Goal: Entertainment & Leisure: Consume media (video, audio)

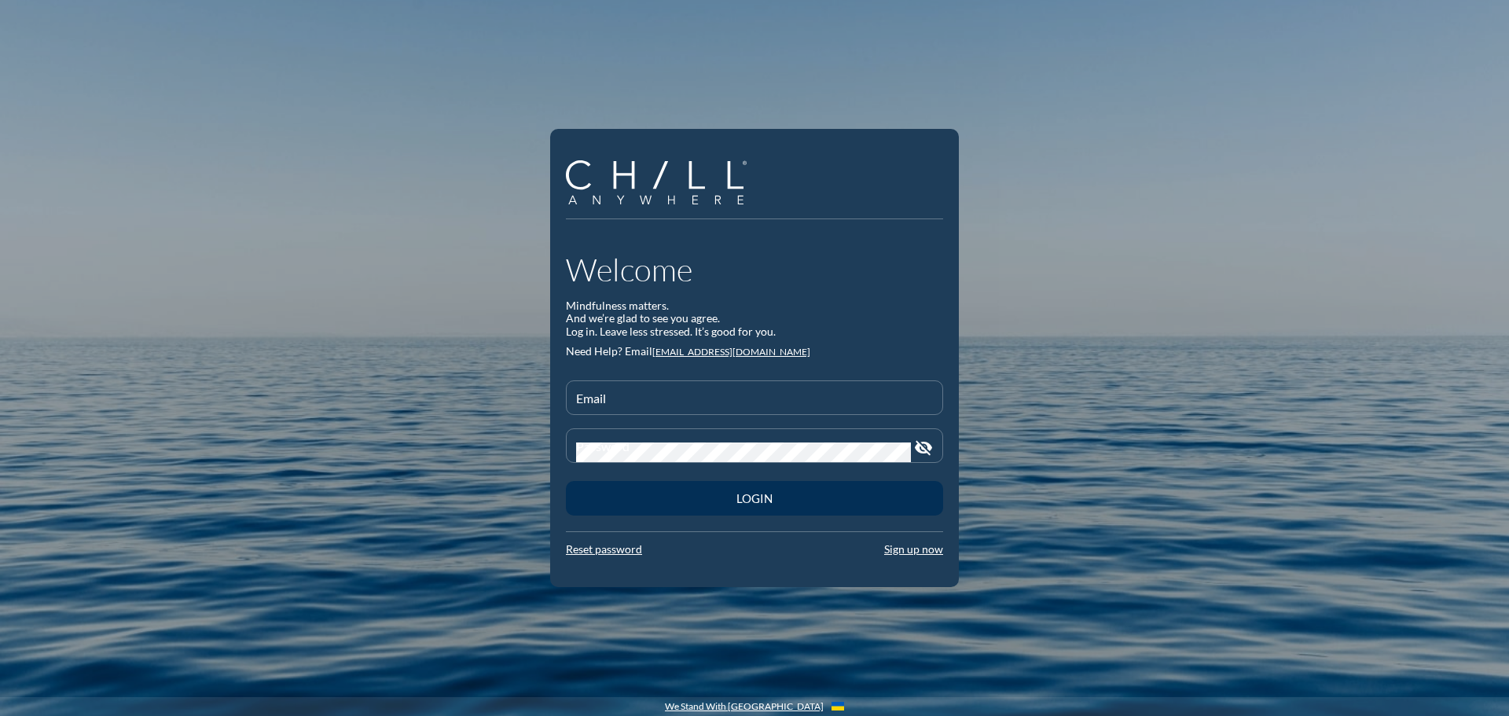
type input "[EMAIL_ADDRESS][DOMAIN_NAME]"
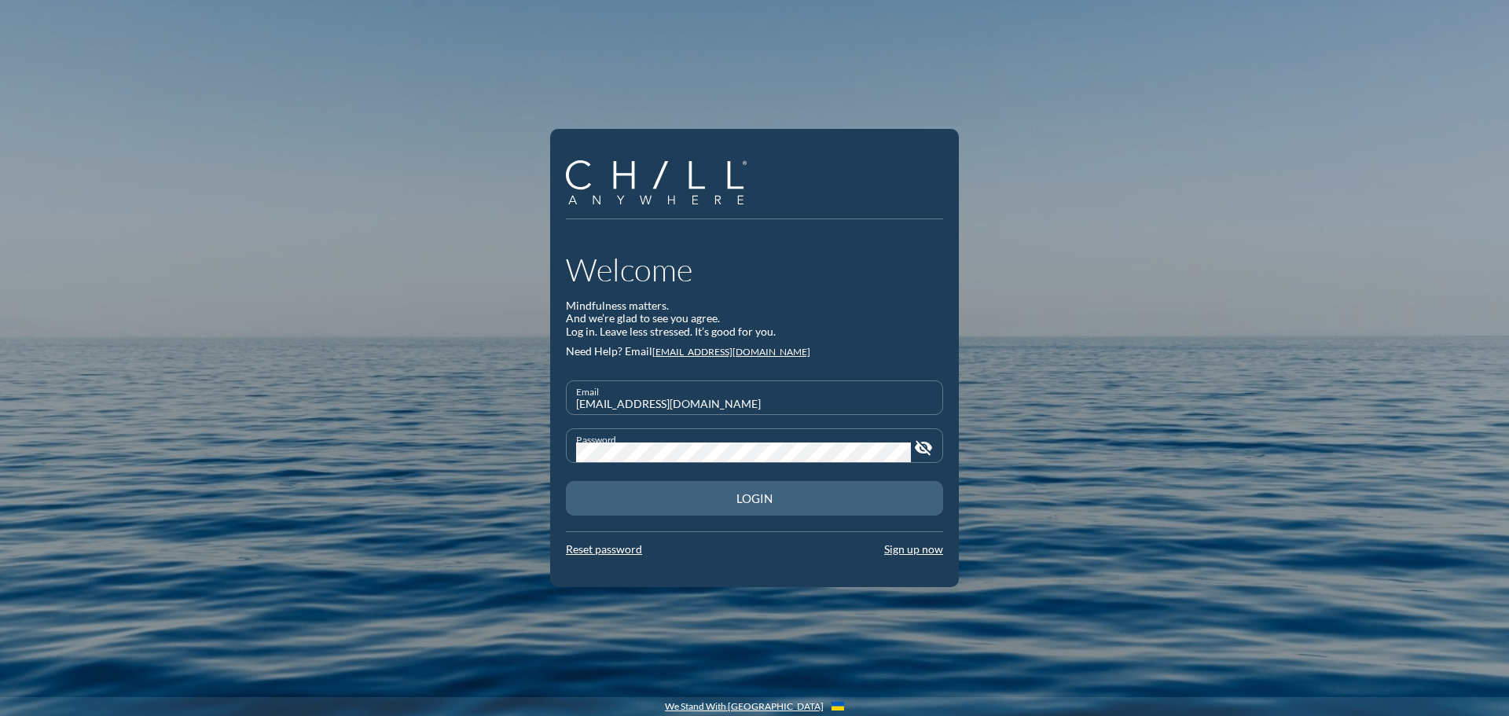
click at [734, 502] on div "Login" at bounding box center [755, 498] width 322 height 14
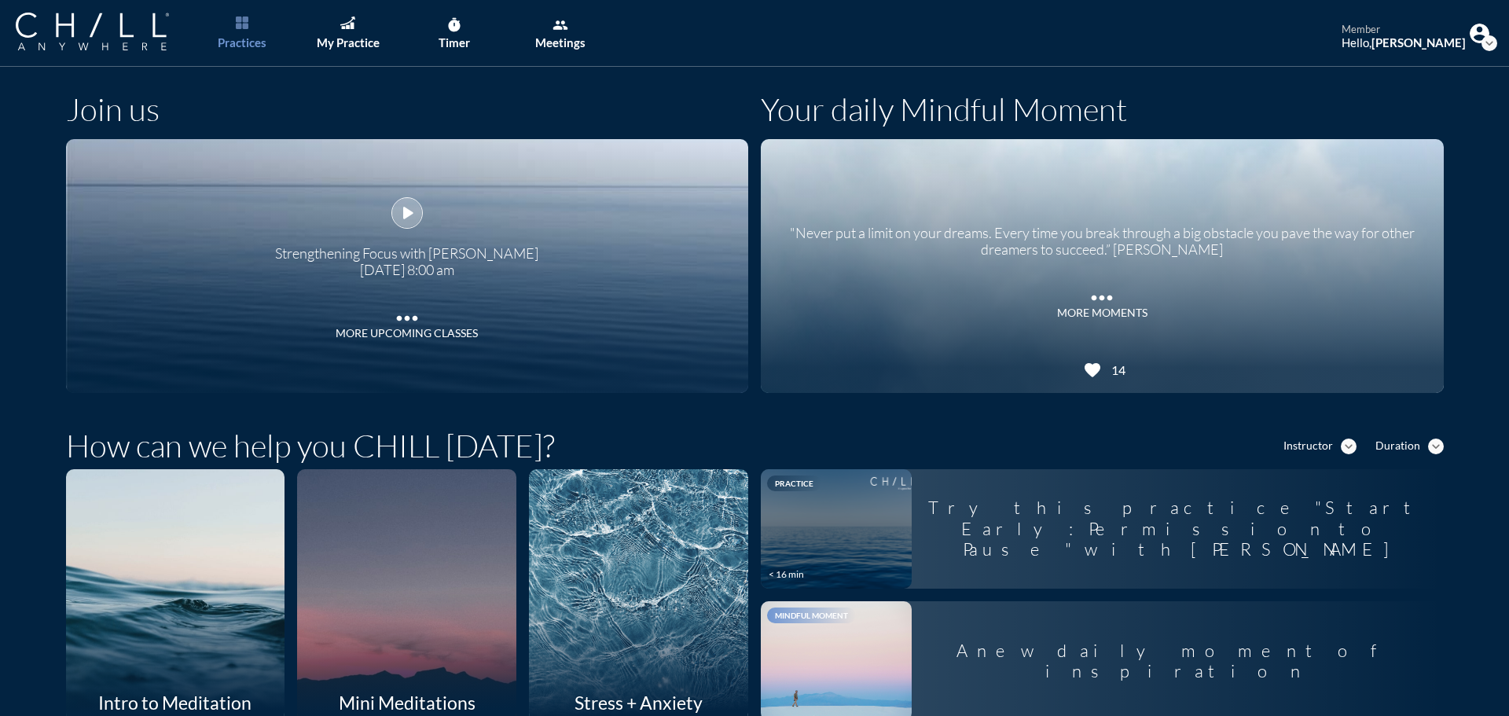
click at [401, 212] on icon "play_arrow" at bounding box center [407, 213] width 24 height 24
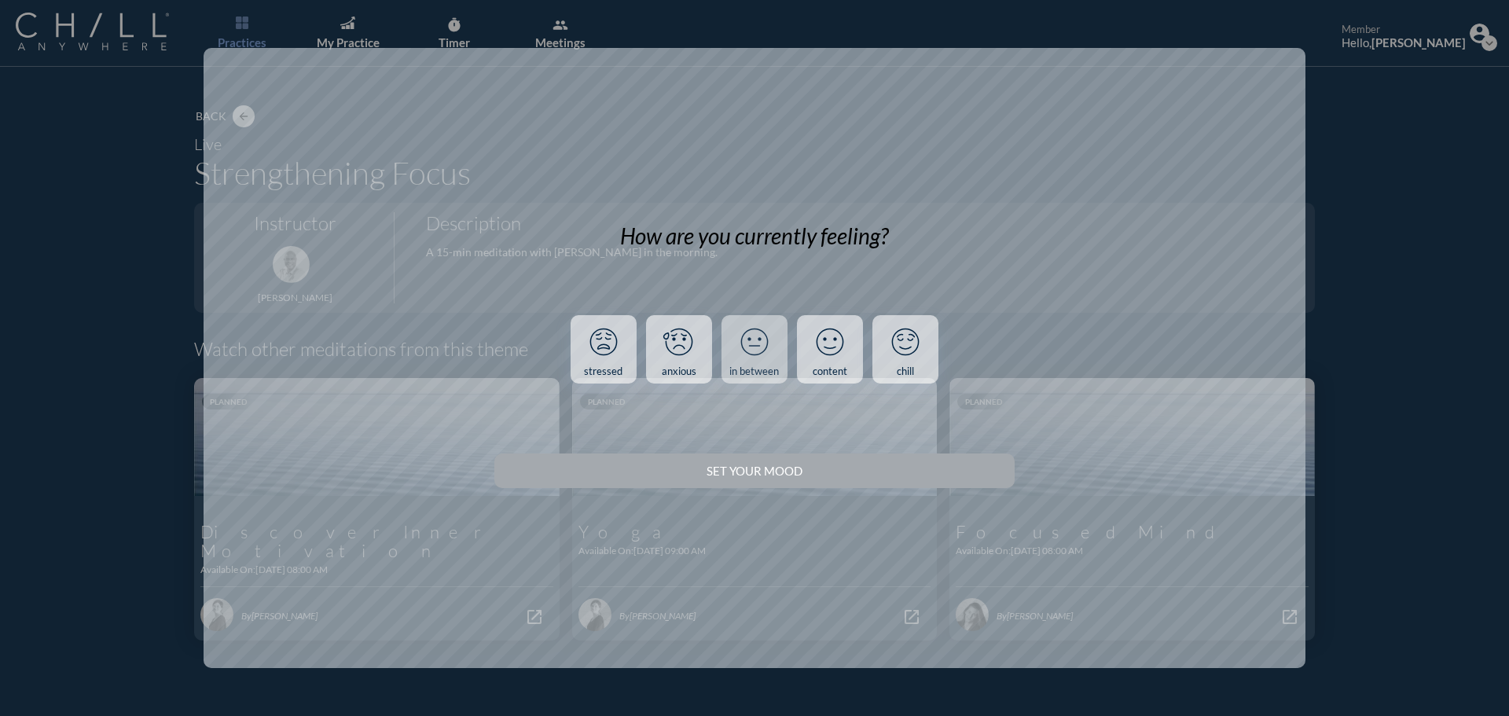
click at [756, 352] on icon at bounding box center [754, 342] width 41 height 41
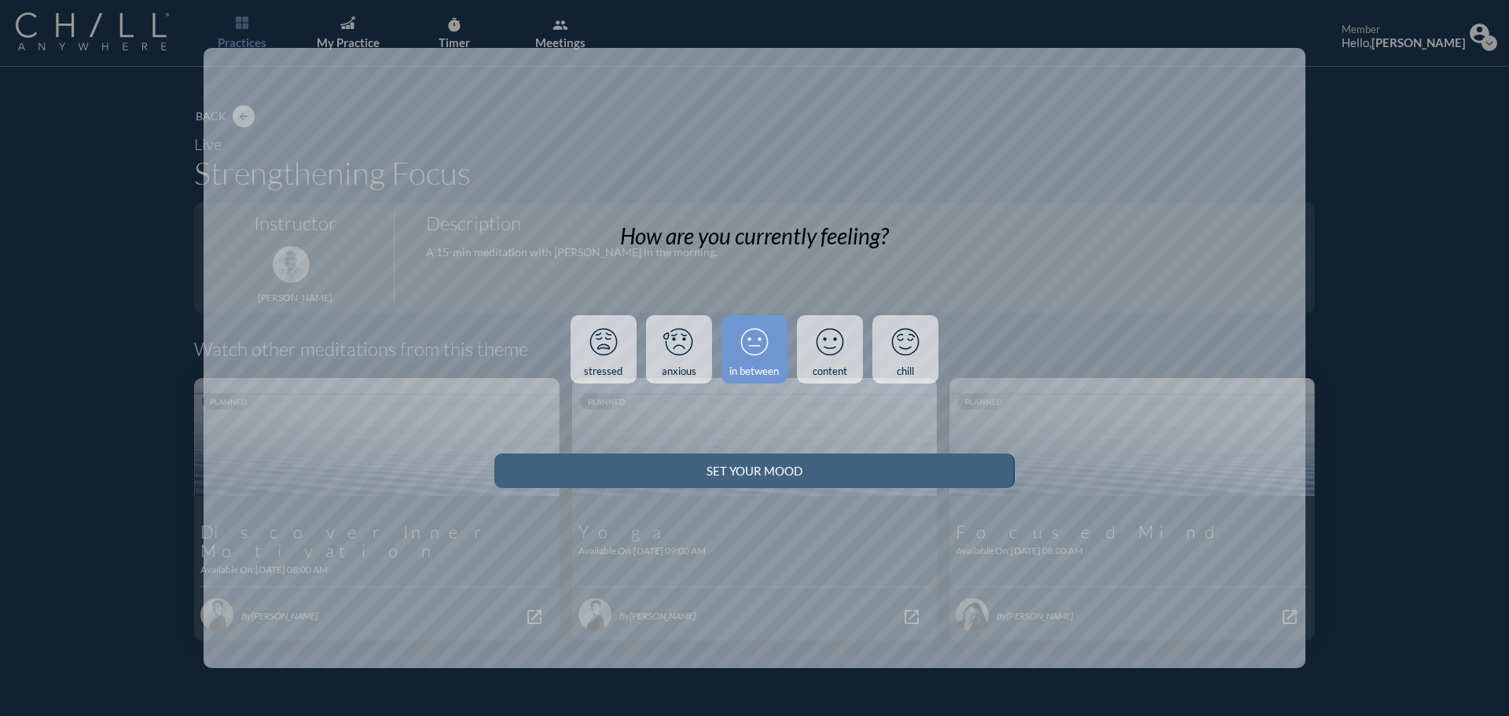
click at [884, 479] on button "Set your Mood" at bounding box center [755, 471] width 520 height 35
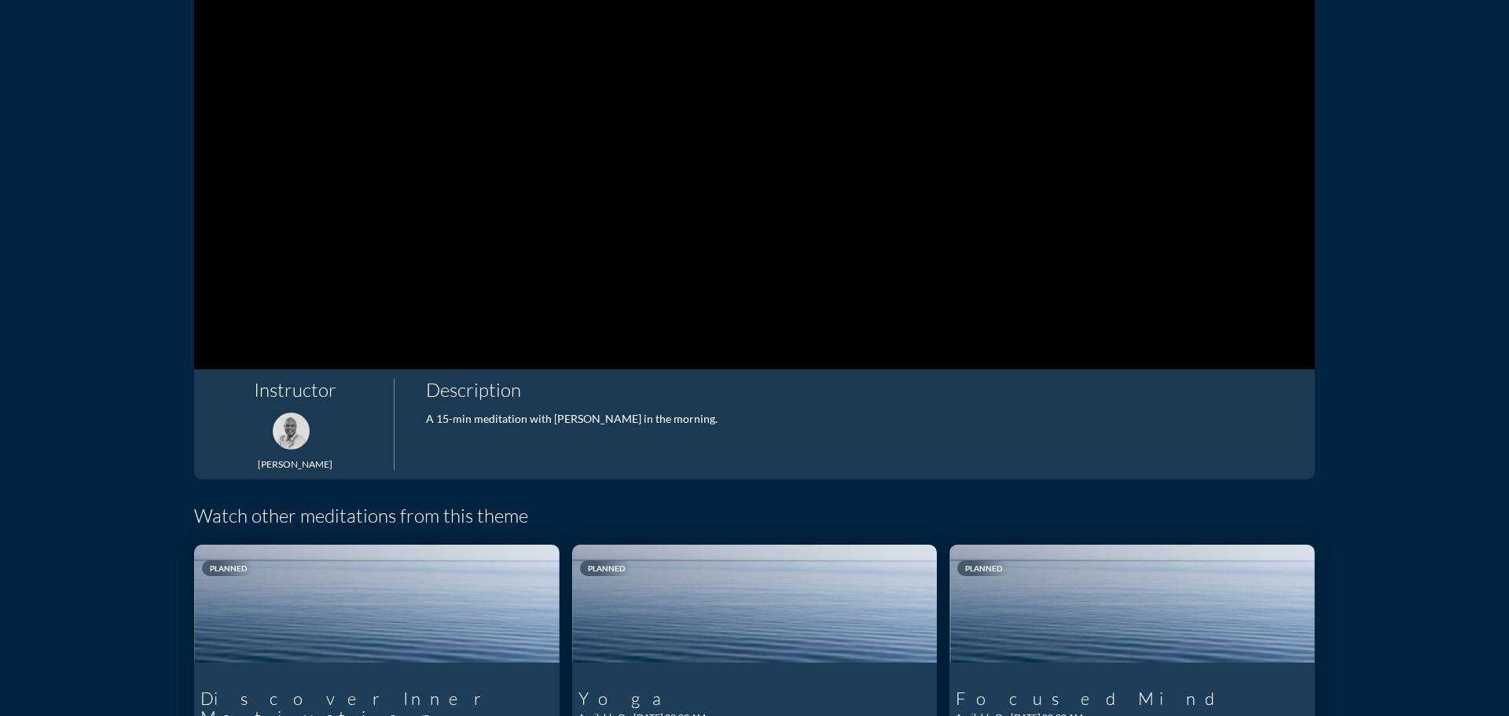
scroll to position [157, 0]
